Goal: Find specific page/section: Find specific page/section

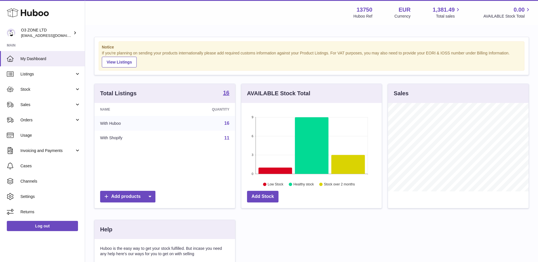
scroll to position [89, 140]
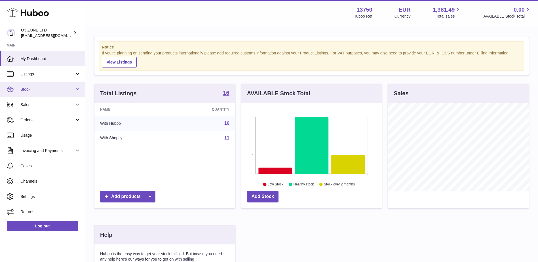
click at [43, 87] on span "Stock" at bounding box center [47, 89] width 54 height 5
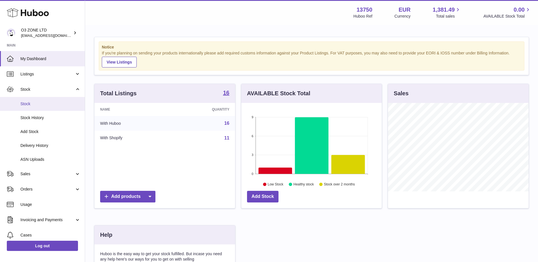
click at [54, 106] on span "Stock" at bounding box center [50, 103] width 60 height 5
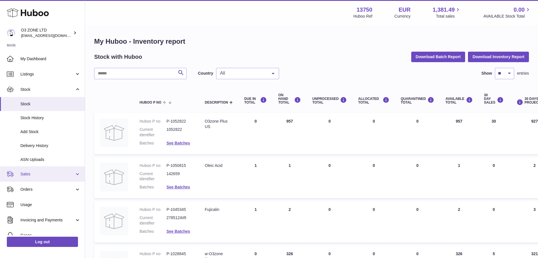
click at [36, 173] on span "Sales" at bounding box center [47, 173] width 54 height 5
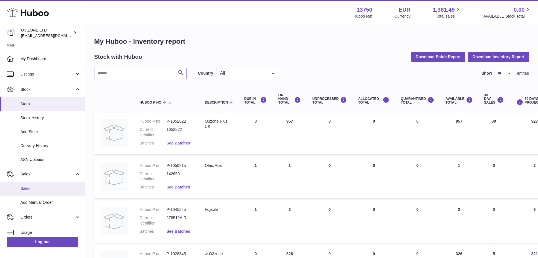
click at [42, 191] on span "Sales" at bounding box center [50, 188] width 60 height 5
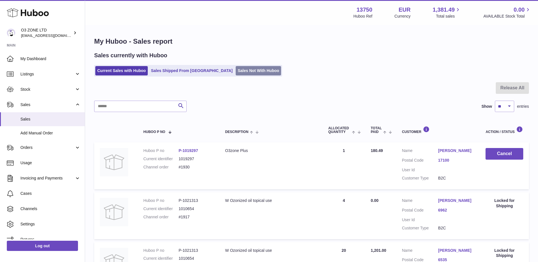
click at [236, 74] on link "Sales Not With Huboo" at bounding box center [258, 70] width 45 height 9
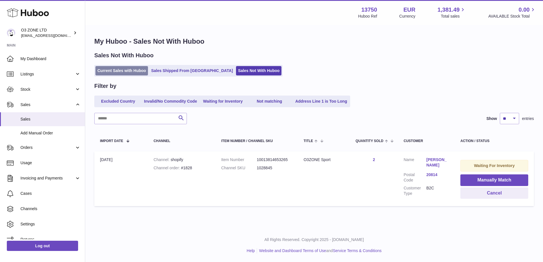
click at [119, 71] on link "Current Sales with Huboo" at bounding box center [121, 70] width 53 height 9
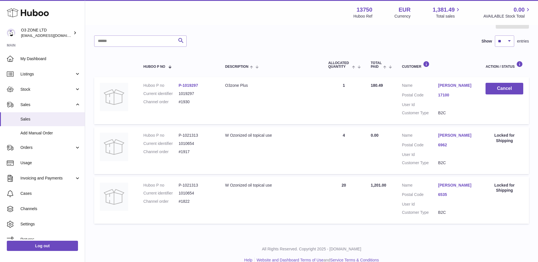
scroll to position [75, 0]
